Goal: Transaction & Acquisition: Purchase product/service

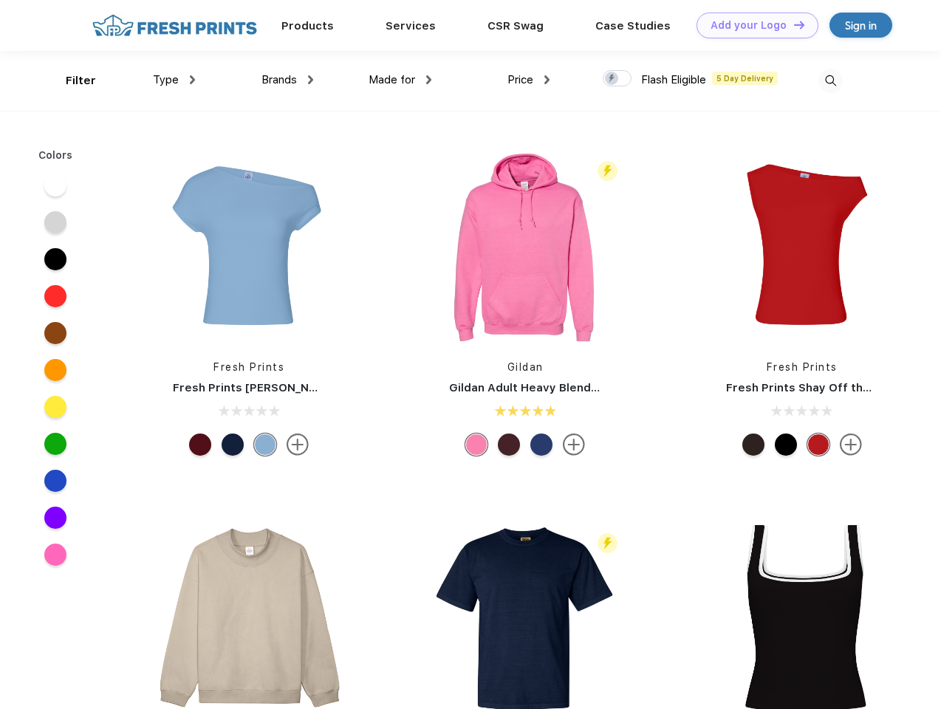
scroll to position [1, 0]
click at [752, 25] on link "Add your Logo Design Tool" at bounding box center [758, 26] width 122 height 26
click at [0, 0] on div "Design Tool" at bounding box center [0, 0] width 0 height 0
click at [793, 24] on link "Add your Logo Design Tool" at bounding box center [758, 26] width 122 height 26
click at [71, 81] on div "Filter" at bounding box center [81, 80] width 30 height 17
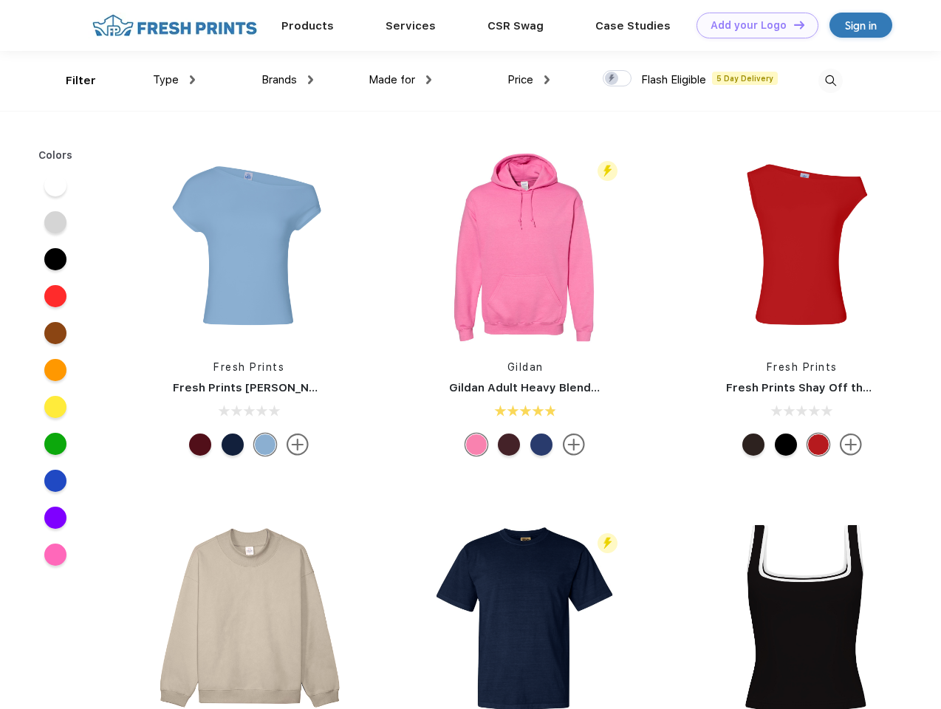
click at [174, 80] on span "Type" at bounding box center [166, 79] width 26 height 13
click at [287, 80] on span "Brands" at bounding box center [279, 79] width 35 height 13
click at [400, 80] on span "Made for" at bounding box center [392, 79] width 47 height 13
click at [529, 80] on span "Price" at bounding box center [521, 79] width 26 height 13
click at [618, 79] on div at bounding box center [617, 78] width 29 height 16
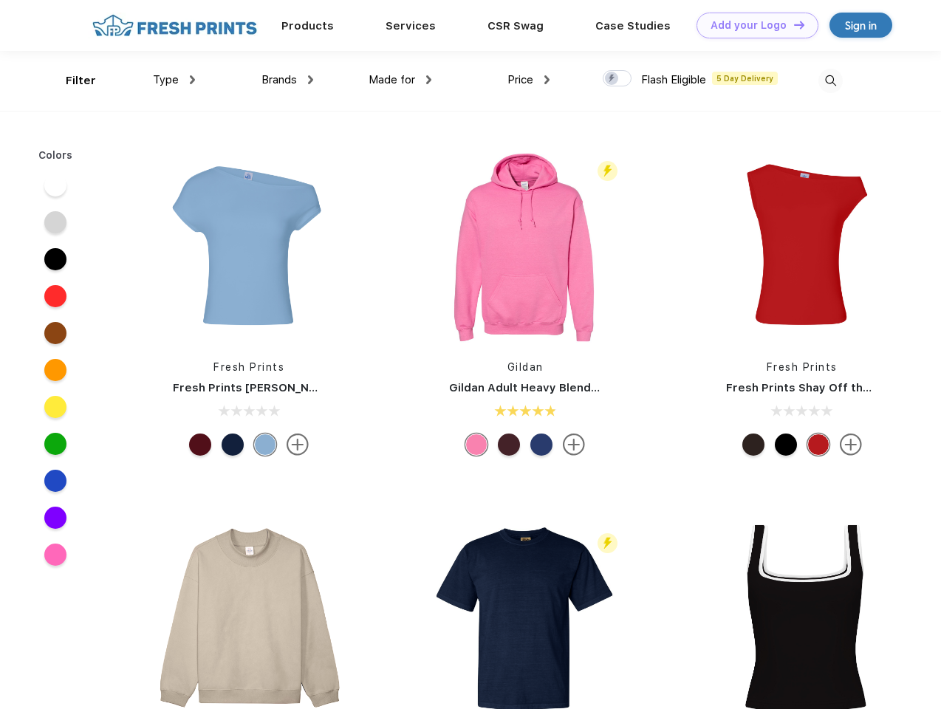
click at [612, 79] on input "checkbox" at bounding box center [608, 74] width 10 height 10
click at [830, 81] on img at bounding box center [831, 81] width 24 height 24
